Goal: Information Seeking & Learning: Learn about a topic

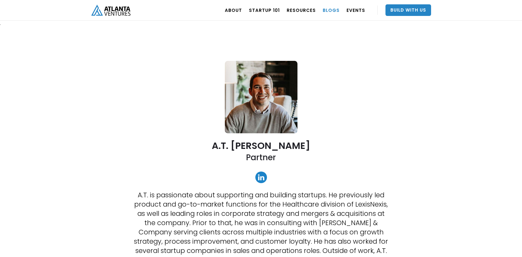
click at [332, 11] on link "BLOGS" at bounding box center [331, 10] width 17 height 16
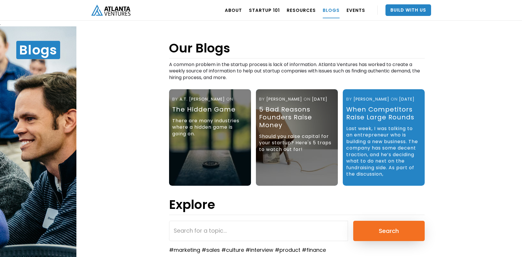
click at [208, 111] on div "The Hidden Game" at bounding box center [208, 110] width 73 height 8
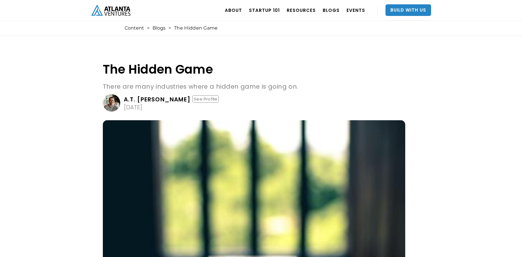
click at [141, 100] on div "A.T. [PERSON_NAME]" at bounding box center [157, 100] width 67 height 6
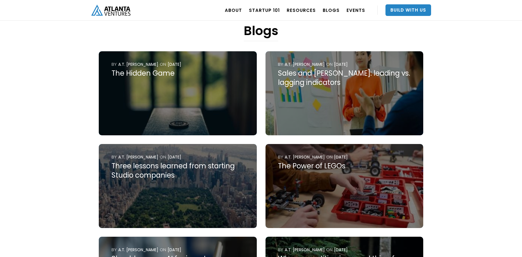
scroll to position [261, 0]
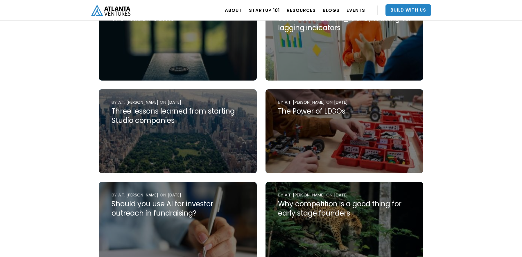
click at [209, 115] on div "Three lessons learned from starting Studio companies" at bounding box center [177, 116] width 132 height 19
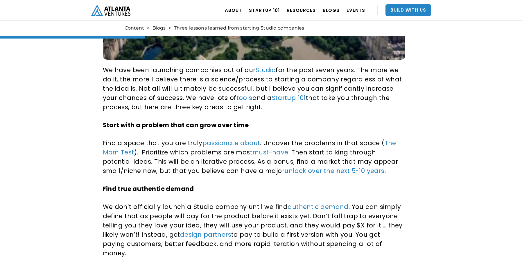
scroll to position [290, 0]
drag, startPoint x: 244, startPoint y: 106, endPoint x: 235, endPoint y: 101, distance: 9.9
click at [244, 106] on p "We have been launching companies out of our Studio for the past seven years. Th…" at bounding box center [253, 89] width 300 height 46
click at [103, 126] on strong "Start with a problem that can grow over time" at bounding box center [176, 125] width 146 height 8
click at [150, 137] on div "We have been launching companies out of our Studio for the past seven years. Th…" at bounding box center [253, 228] width 300 height 336
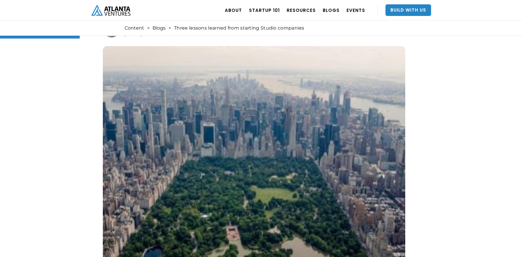
scroll to position [0, 0]
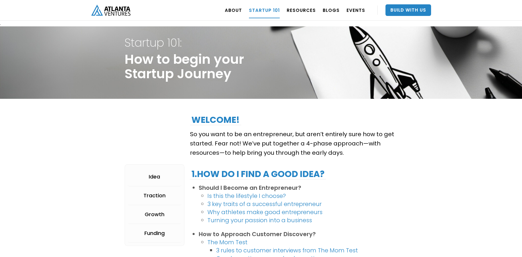
drag, startPoint x: 93, startPoint y: 131, endPoint x: 87, endPoint y: 129, distance: 6.2
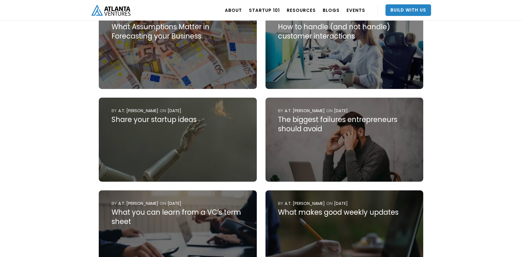
scroll to position [610, 0]
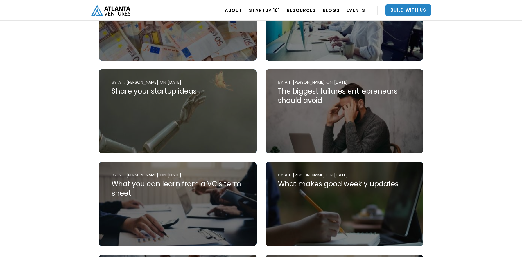
click at [140, 100] on img at bounding box center [178, 111] width 158 height 84
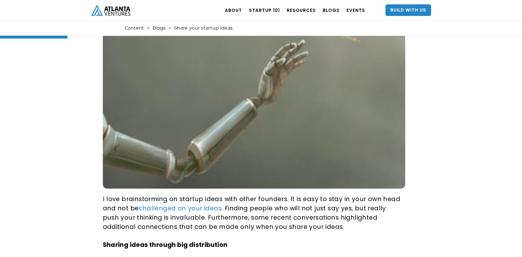
scroll to position [134, 0]
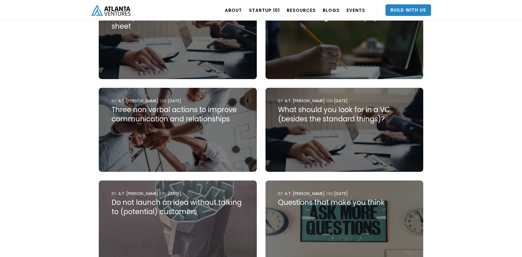
scroll to position [779, 0]
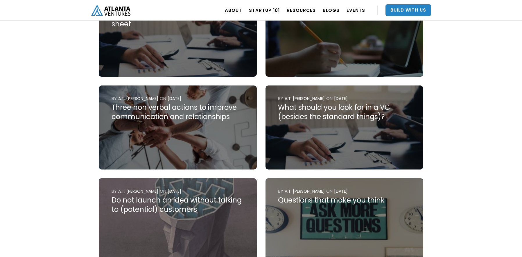
click at [196, 112] on div "Three non verbal actions to improve communication and relationships" at bounding box center [177, 112] width 132 height 19
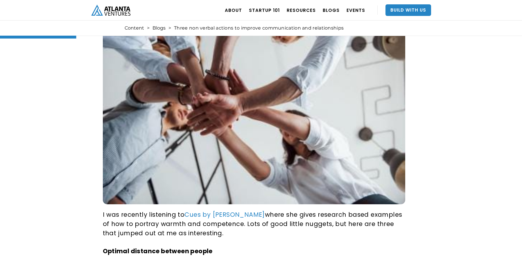
scroll to position [142, 0]
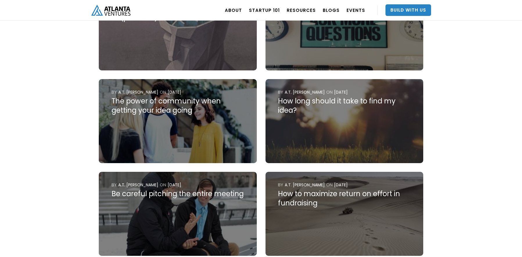
scroll to position [975, 0]
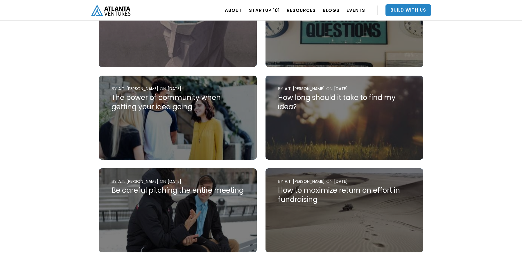
click at [336, 123] on img at bounding box center [344, 118] width 158 height 84
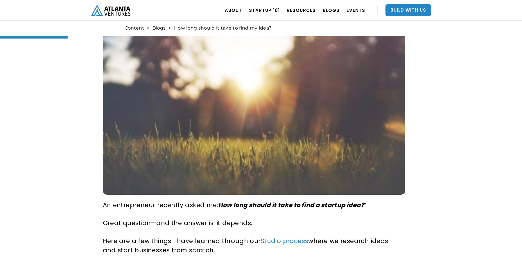
scroll to position [143, 0]
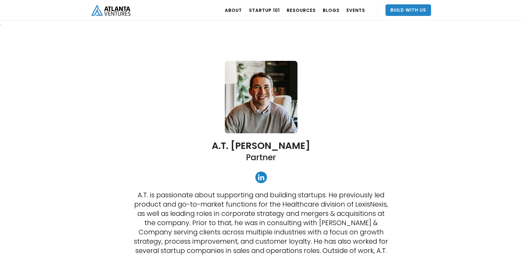
scroll to position [975, 0]
